Goal: Task Accomplishment & Management: Manage account settings

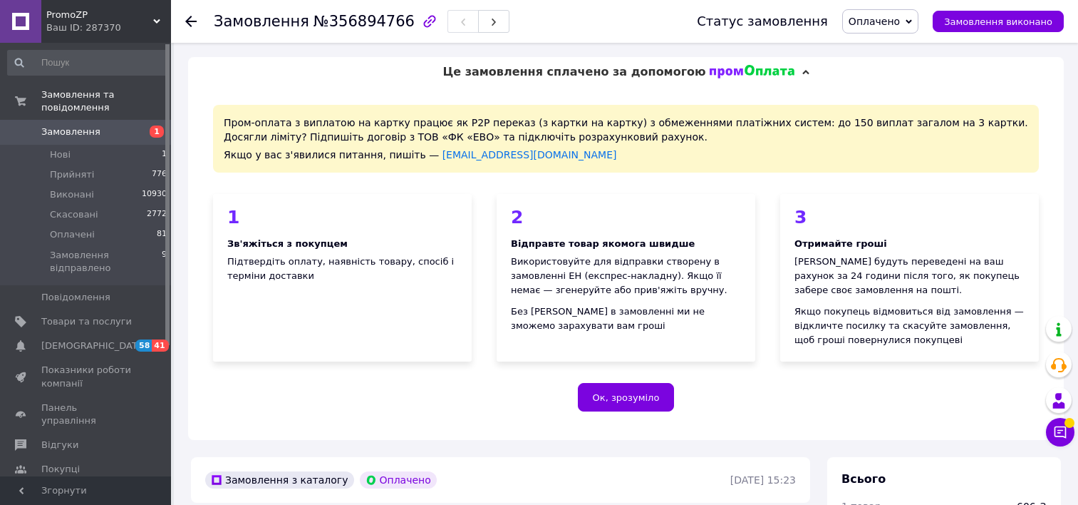
scroll to position [394, 0]
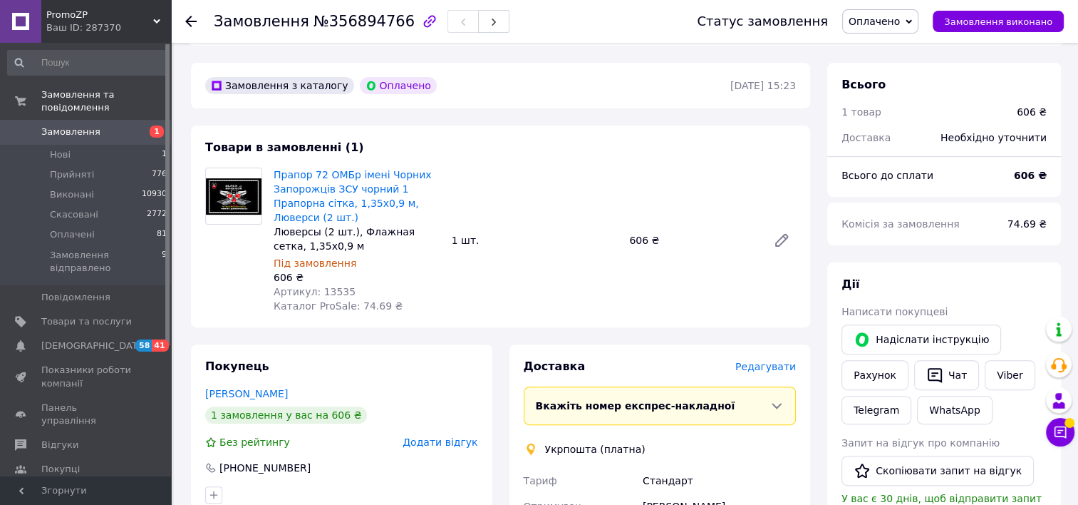
click at [329, 291] on span "Артикул: 13535" at bounding box center [315, 291] width 82 height 11
click at [332, 291] on span "Артикул: 13535" at bounding box center [315, 291] width 82 height 11
copy span "13535"
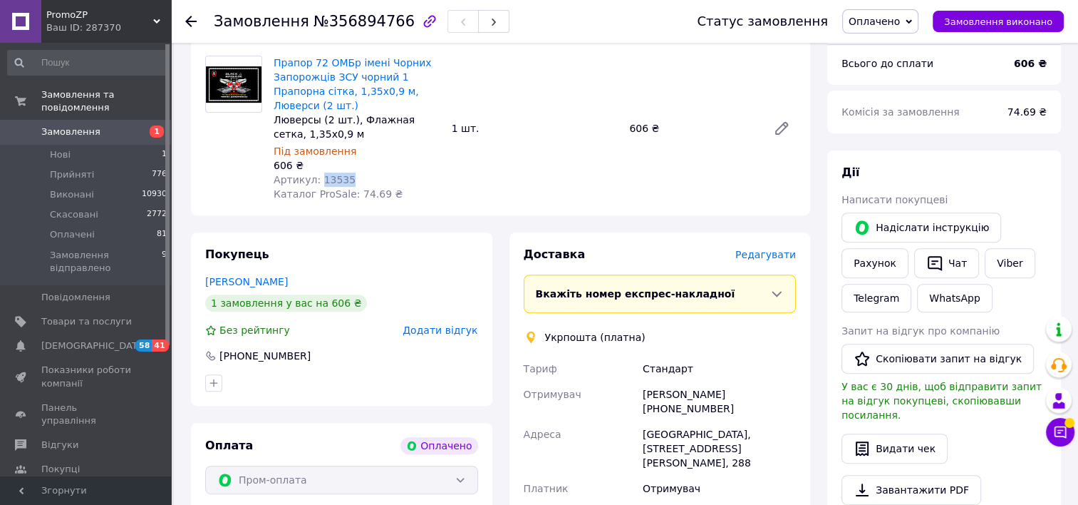
scroll to position [608, 0]
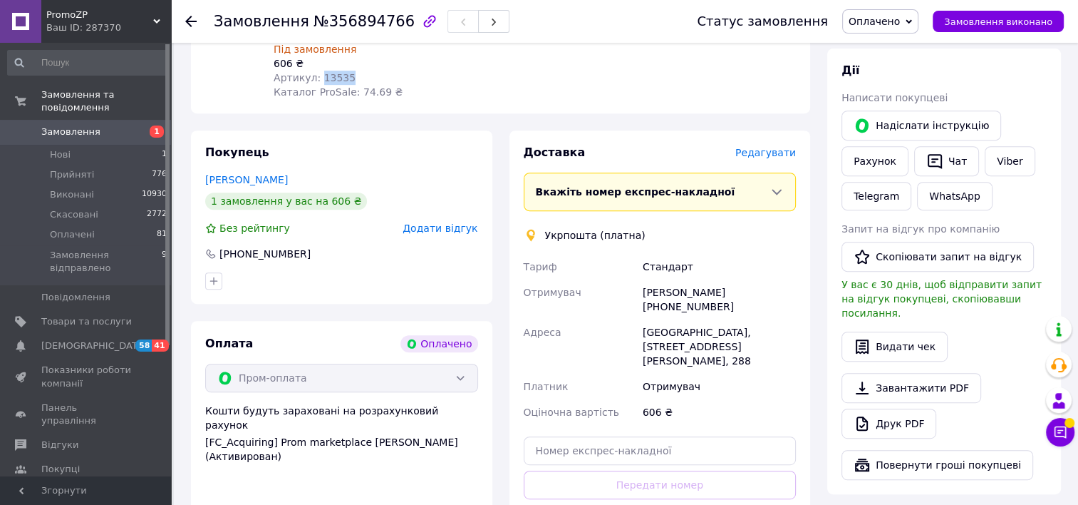
drag, startPoint x: 717, startPoint y: 304, endPoint x: 650, endPoint y: 305, distance: 67.0
click at [650, 305] on div "[PERSON_NAME] [PHONE_NUMBER]" at bounding box center [719, 299] width 159 height 40
click at [817, 314] on div "Доставка [PERSON_NAME] Вкажіть номер експрес-накладної Обов'язково введіть номе…" at bounding box center [660, 353] width 319 height 446
drag, startPoint x: 718, startPoint y: 307, endPoint x: 649, endPoint y: 314, distance: 70.1
click at [649, 314] on div "[PERSON_NAME] [PHONE_NUMBER]" at bounding box center [719, 299] width 159 height 40
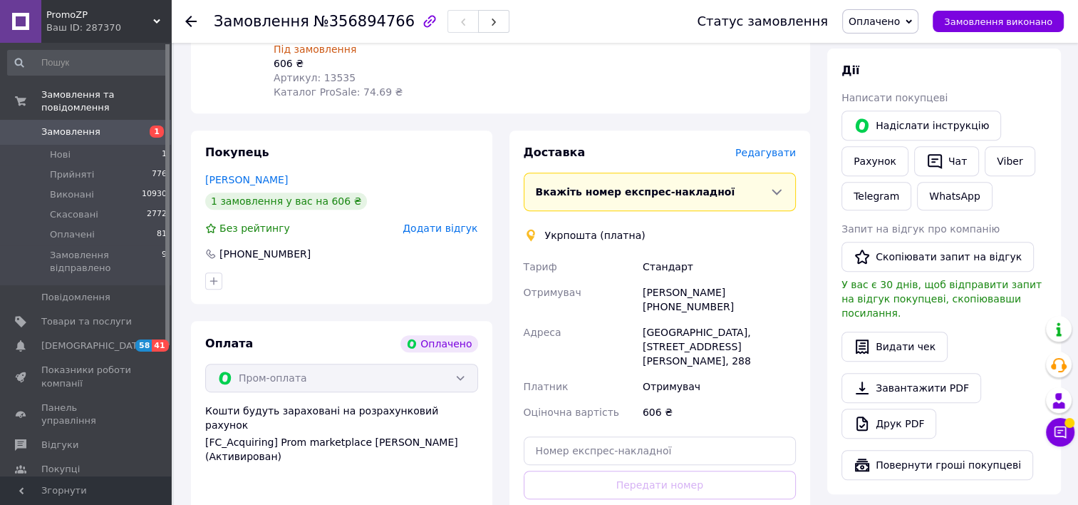
copy div "380969476685"
click at [327, 19] on span "№356894766" at bounding box center [364, 21] width 101 height 17
copy span "356894766"
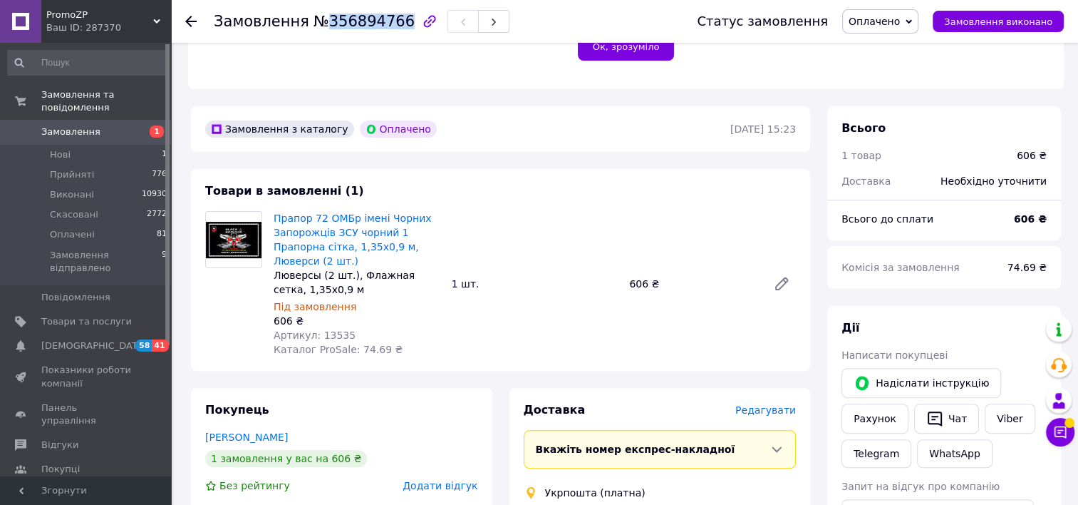
scroll to position [323, 0]
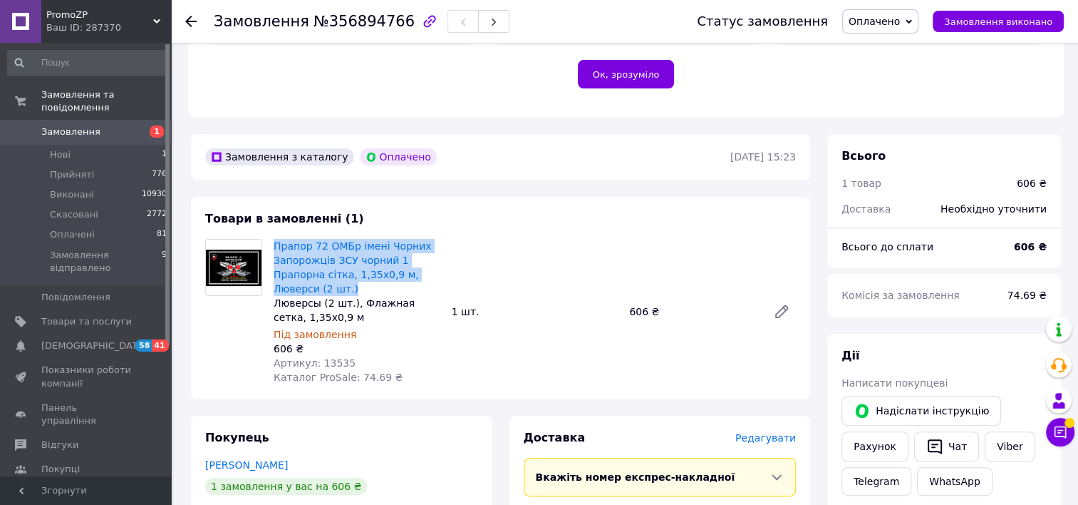
drag, startPoint x: 278, startPoint y: 249, endPoint x: 351, endPoint y: 289, distance: 83.3
click at [351, 289] on div "Прапор 72 ОМБр імені Чорних Запорожців ЗСУ чорний 1 Прапорна сітка, 1,35х0,9 м,…" at bounding box center [357, 311] width 178 height 151
copy link "Прапор 72 ОМБр імені Чорних Запорожців ЗСУ чорний 1 Прапорна сітка, 1,35х0,9 м,…"
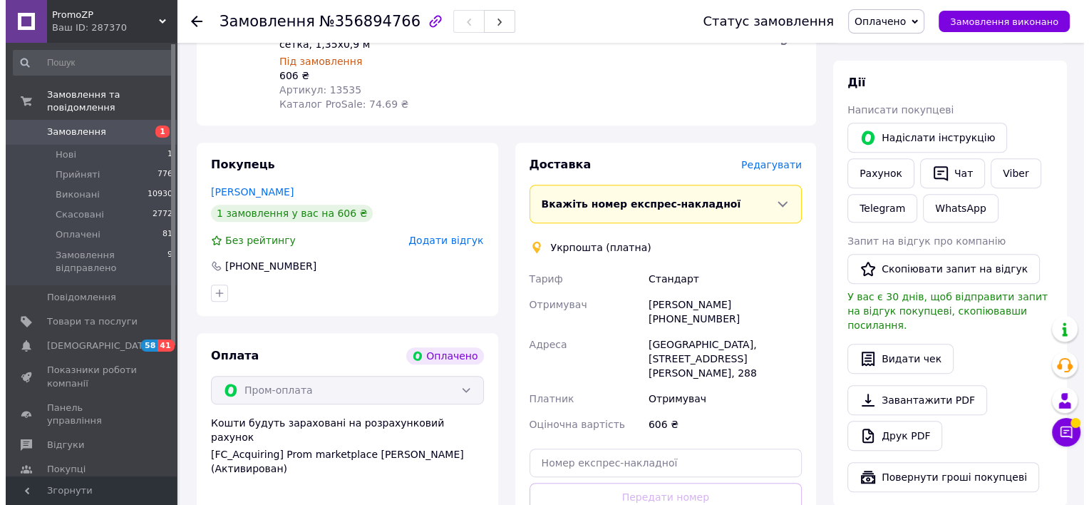
scroll to position [679, 0]
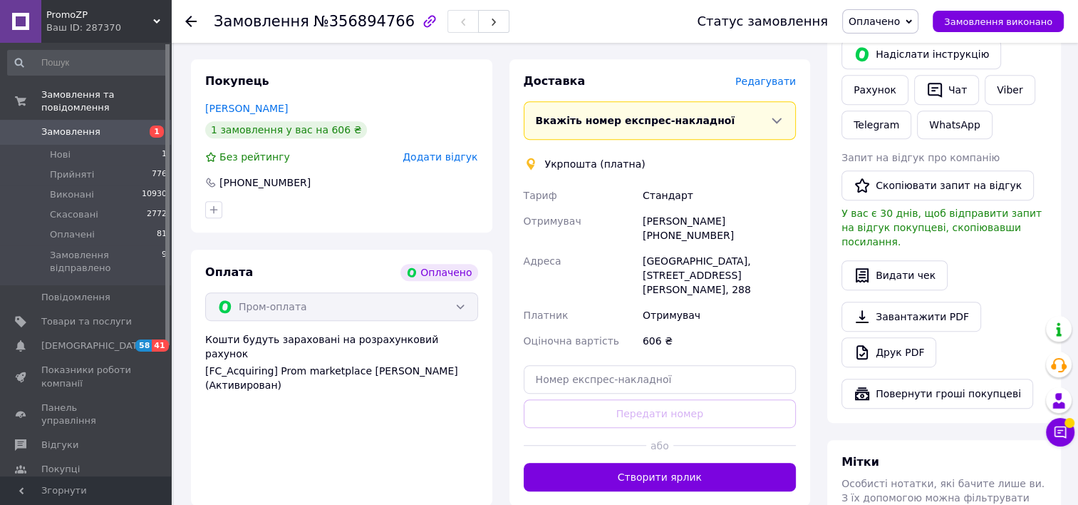
click at [666, 259] on div "[GEOGRAPHIC_DATA], [STREET_ADDRESS] [PERSON_NAME], 288" at bounding box center [719, 275] width 159 height 54
click at [667, 259] on div "[GEOGRAPHIC_DATA], [STREET_ADDRESS] [PERSON_NAME], 288" at bounding box center [719, 275] width 159 height 54
copy div "[GEOGRAPHIC_DATA]"
click at [790, 83] on span "Редагувати" at bounding box center [766, 81] width 61 height 11
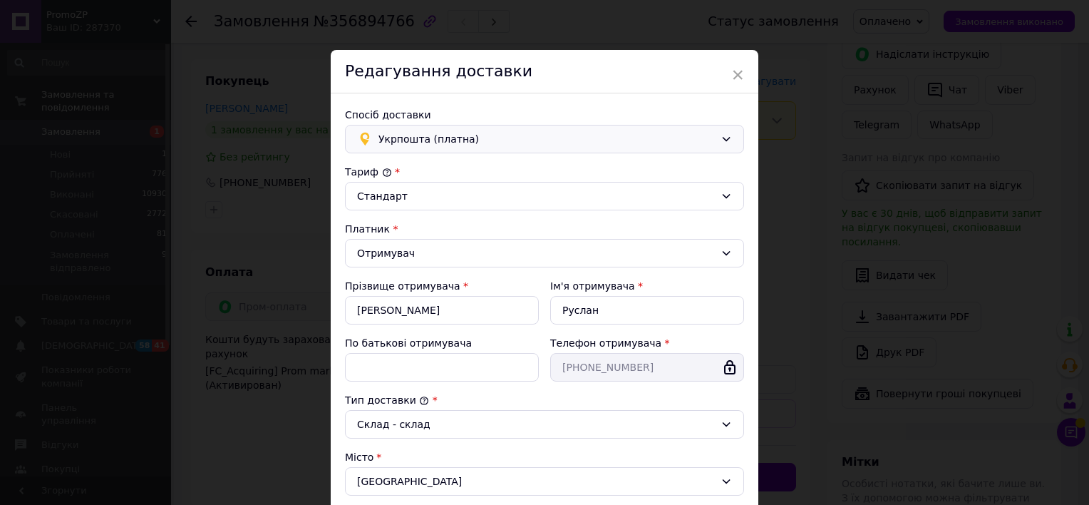
click at [405, 143] on span "Укрпошта (платна)" at bounding box center [546, 139] width 336 height 16
click at [398, 167] on span "Нова Пошта (безкоштовно від 5500 ₴)" at bounding box center [554, 169] width 353 height 14
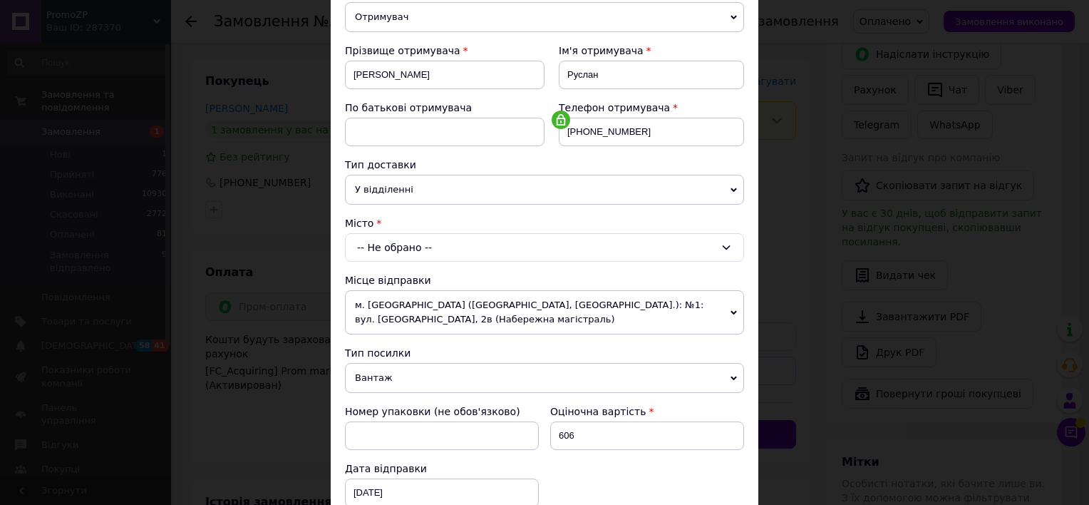
scroll to position [285, 0]
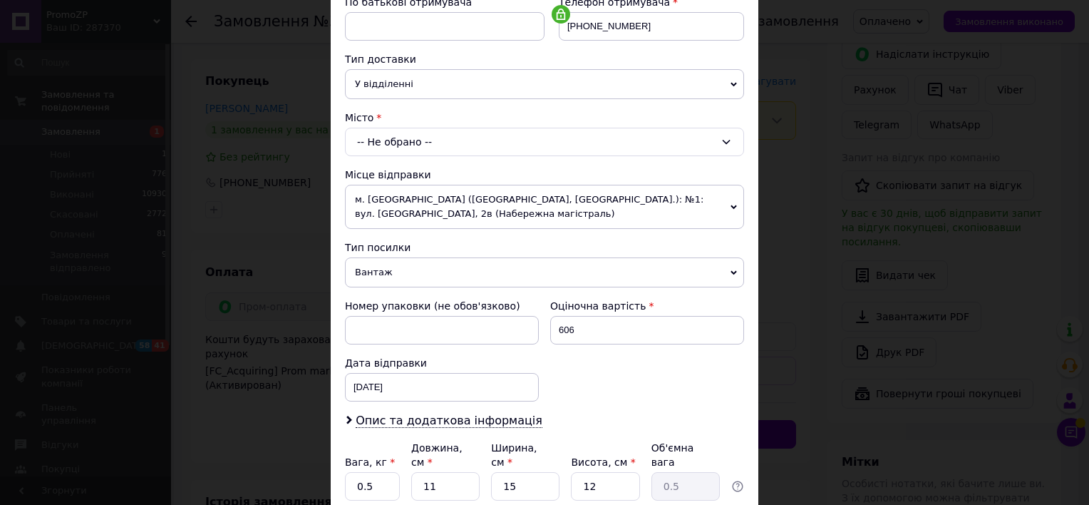
click at [395, 139] on div "-- Не обрано --" at bounding box center [544, 142] width 399 height 29
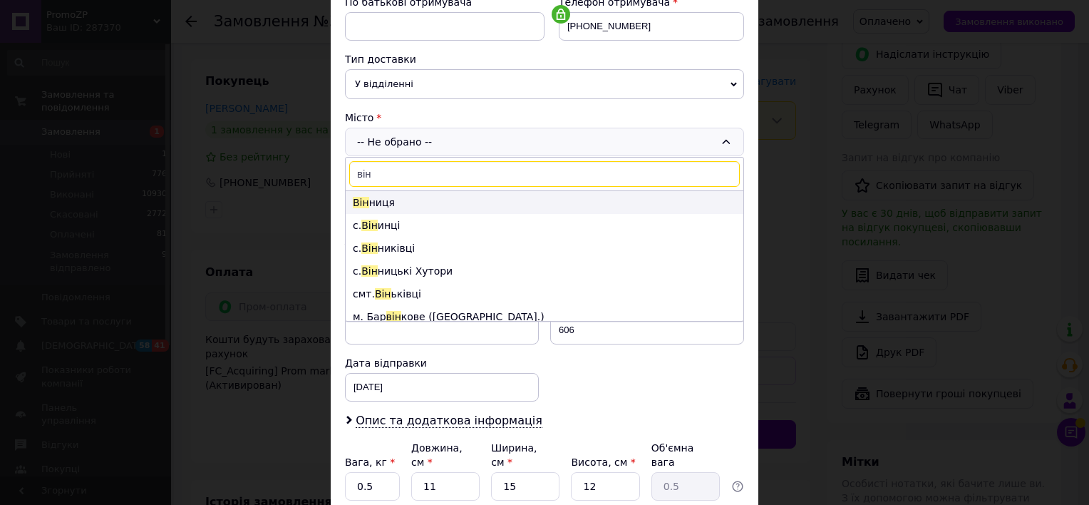
type input "він"
click at [388, 205] on li "Він ниця" at bounding box center [545, 202] width 398 height 23
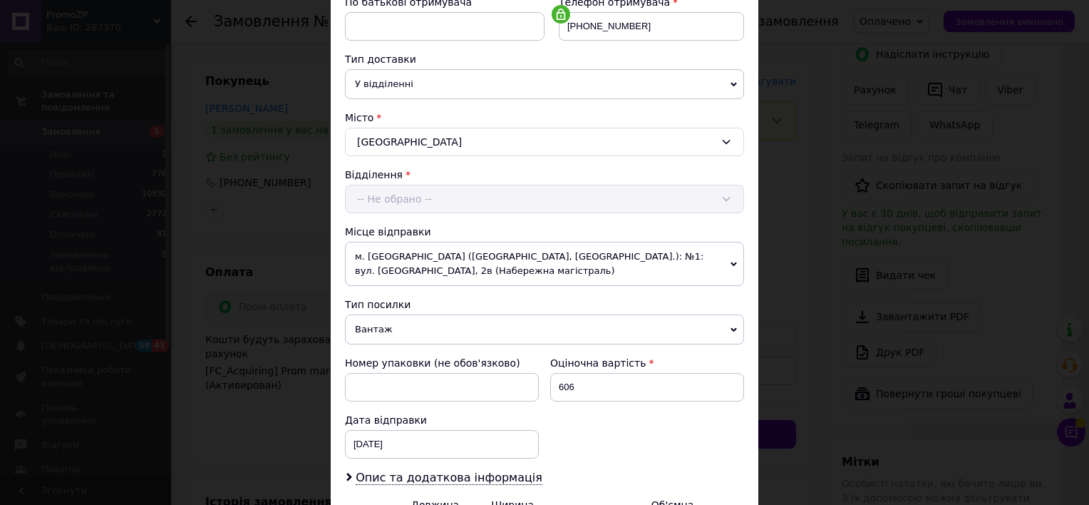
click at [403, 197] on div "Відділення -- Не обрано --" at bounding box center [544, 190] width 399 height 46
click at [396, 196] on div "Відділення -- Не обрано --" at bounding box center [544, 190] width 399 height 46
click at [408, 167] on div "Відділення" at bounding box center [544, 174] width 399 height 14
click at [396, 197] on div "-- Не обрано --" at bounding box center [544, 199] width 399 height 29
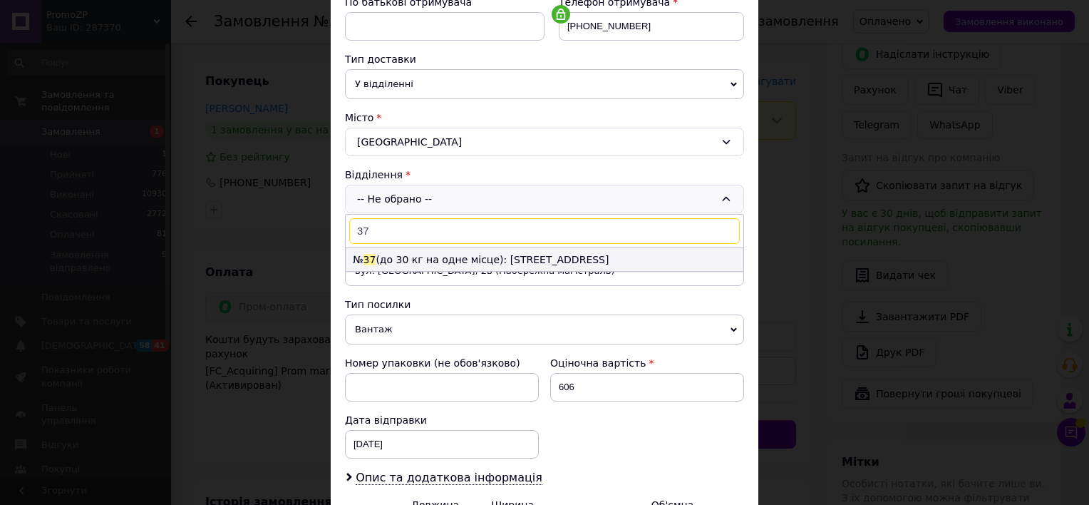
type input "37"
click at [400, 259] on li "№ 37 (до 30 кг на одне місце): [STREET_ADDRESS]" at bounding box center [545, 259] width 398 height 23
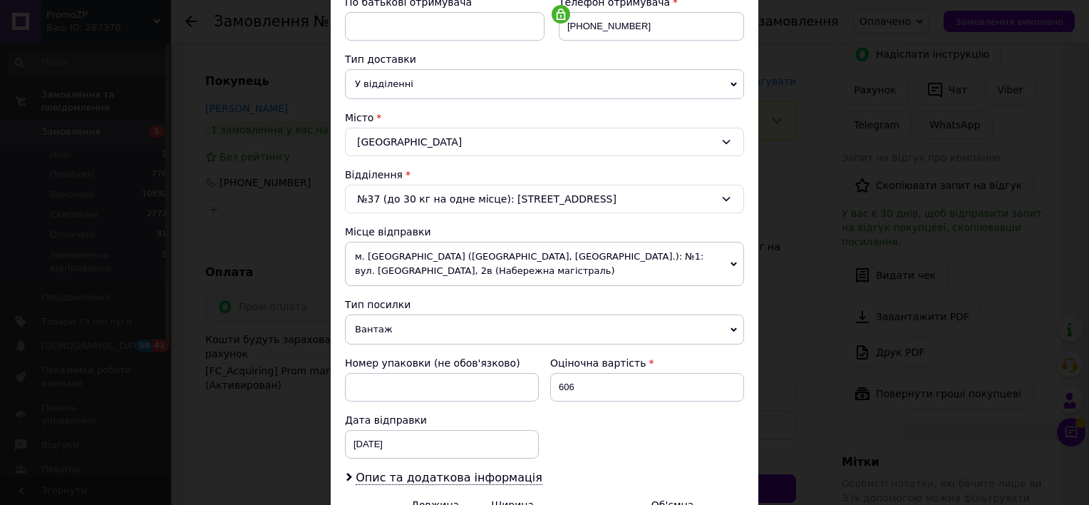
click at [445, 222] on div "Платник Отримувач Відправник Прізвище отримувача [PERSON_NAME] Ім'я отримувача …" at bounding box center [544, 231] width 399 height 703
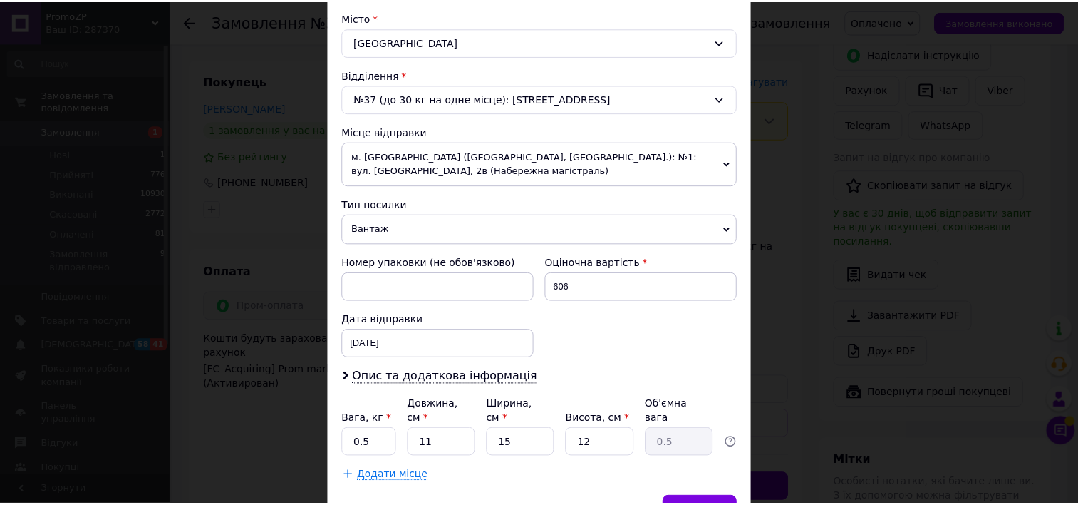
scroll to position [452, 0]
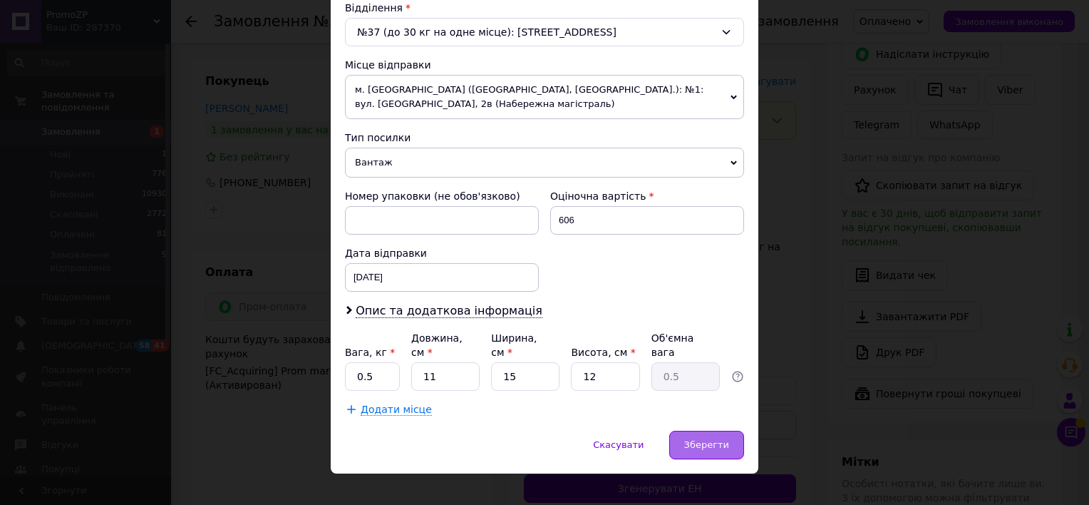
click at [700, 439] on span "Зберегти" at bounding box center [706, 444] width 45 height 11
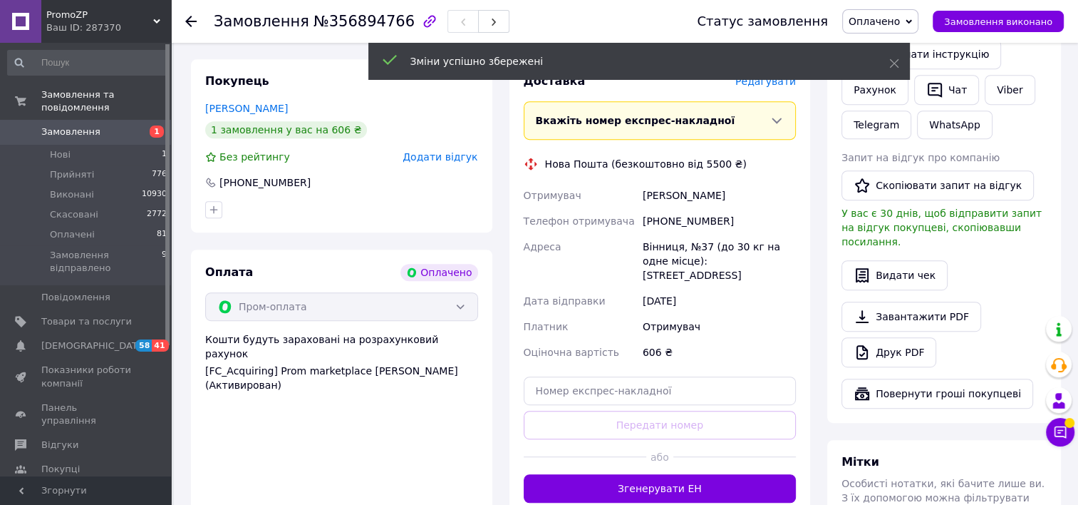
click at [662, 245] on div "Вінниця, №37 (до 30 кг на одне місце): [STREET_ADDRESS]" at bounding box center [719, 261] width 159 height 54
copy div "[GEOGRAPHIC_DATA]"
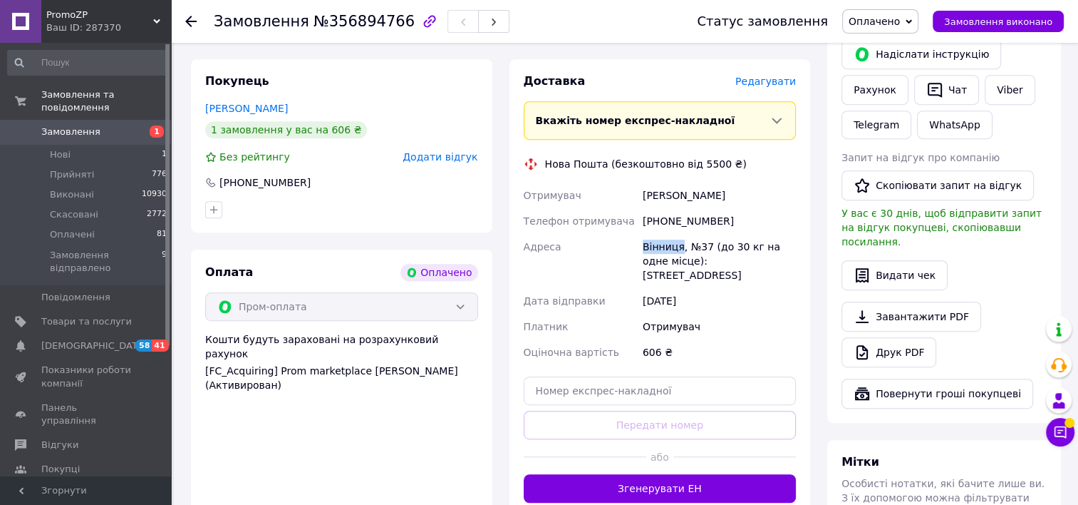
copy div "[GEOGRAPHIC_DATA]"
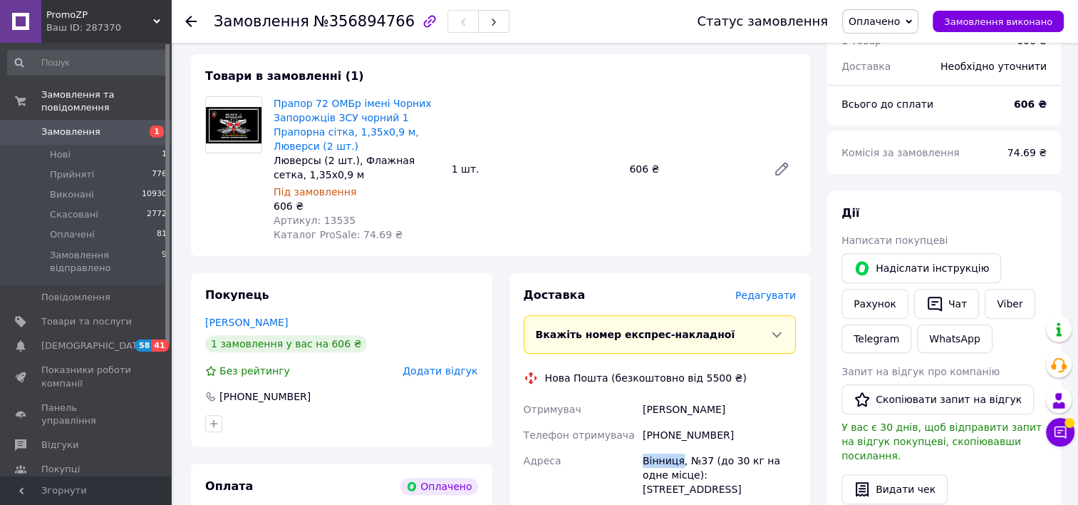
click at [93, 125] on span "Замовлення" at bounding box center [86, 131] width 91 height 13
